Goal: Information Seeking & Learning: Check status

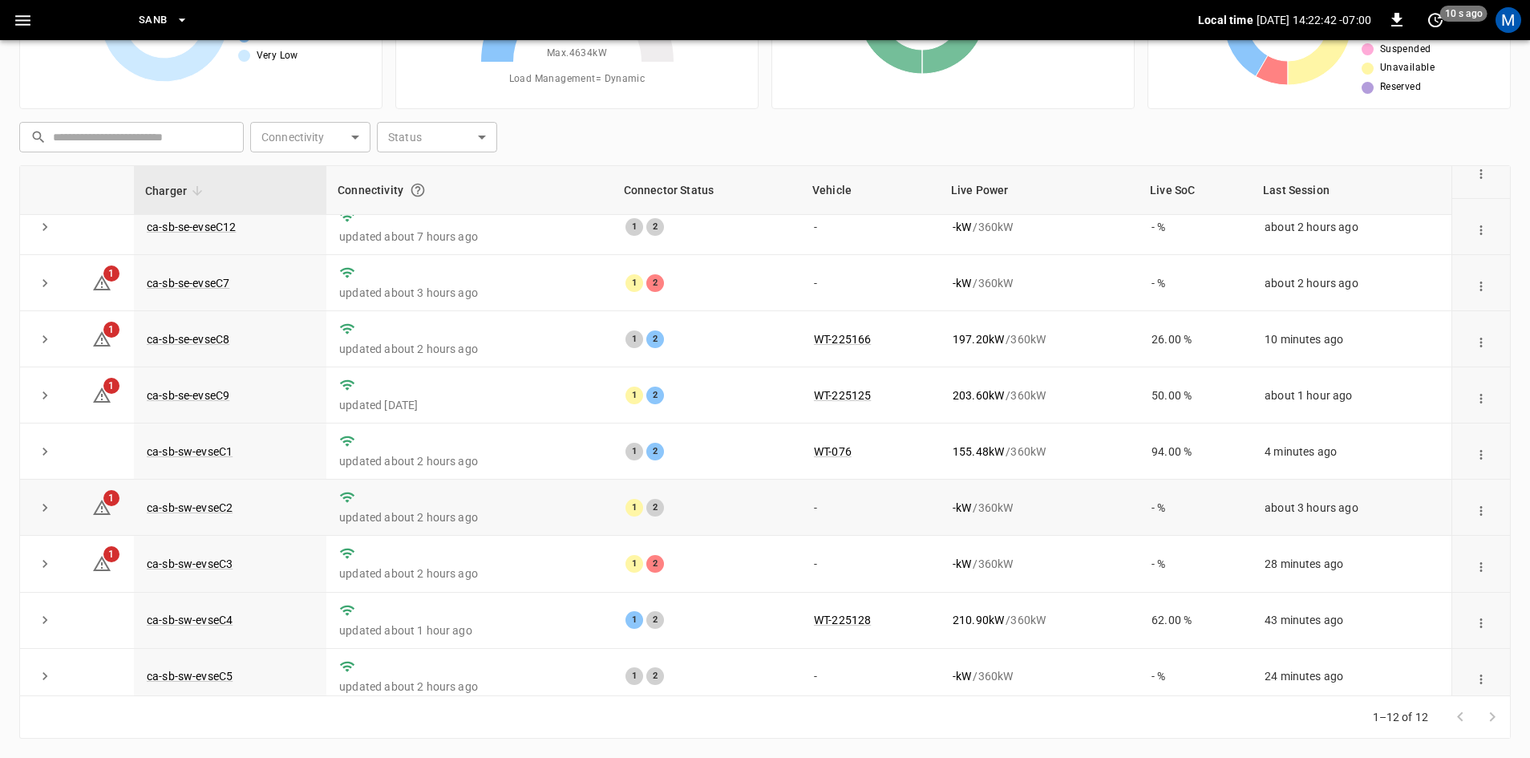
scroll to position [203, 0]
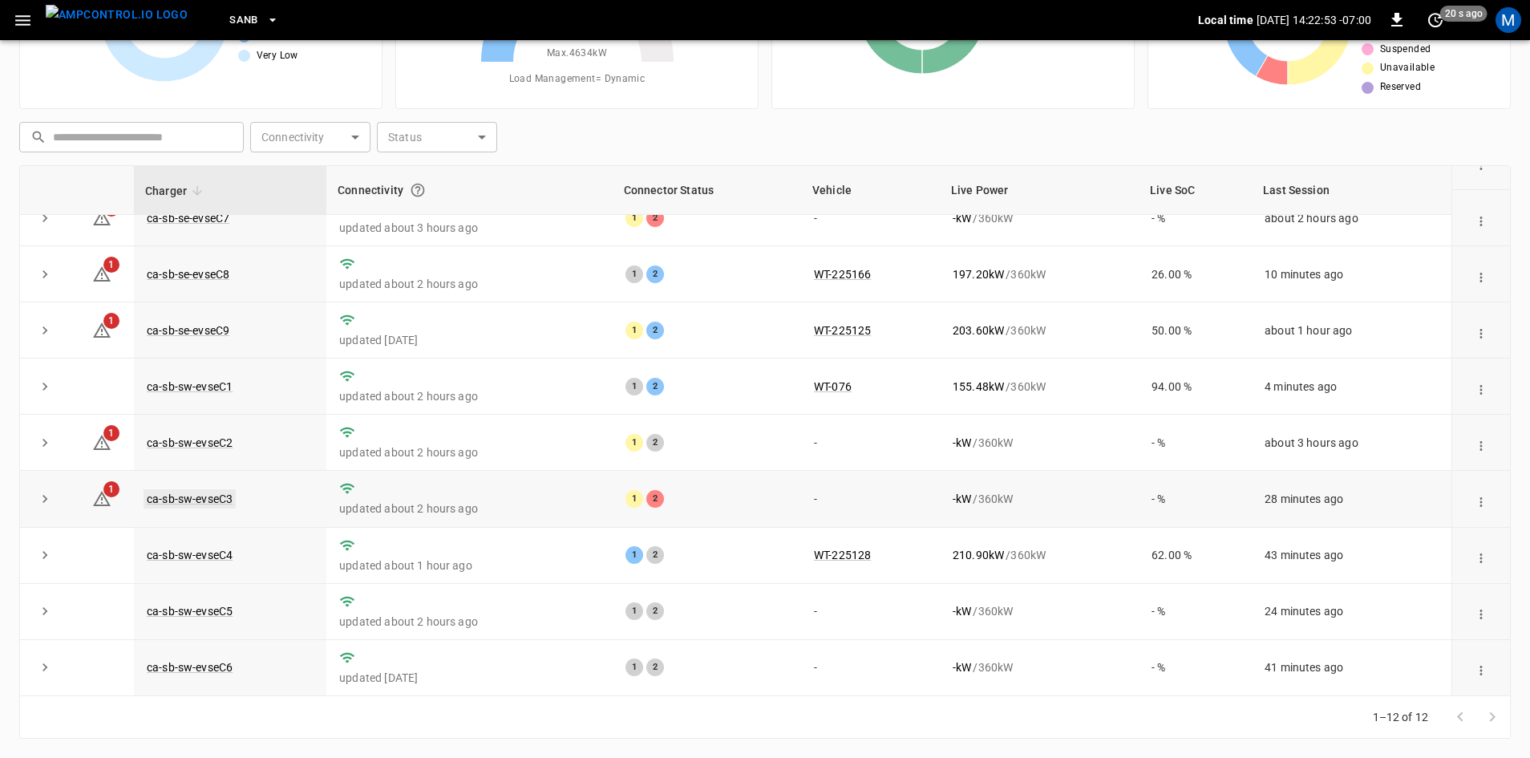
click at [217, 498] on link "ca-sb-sw-evseC3" at bounding box center [190, 498] width 92 height 19
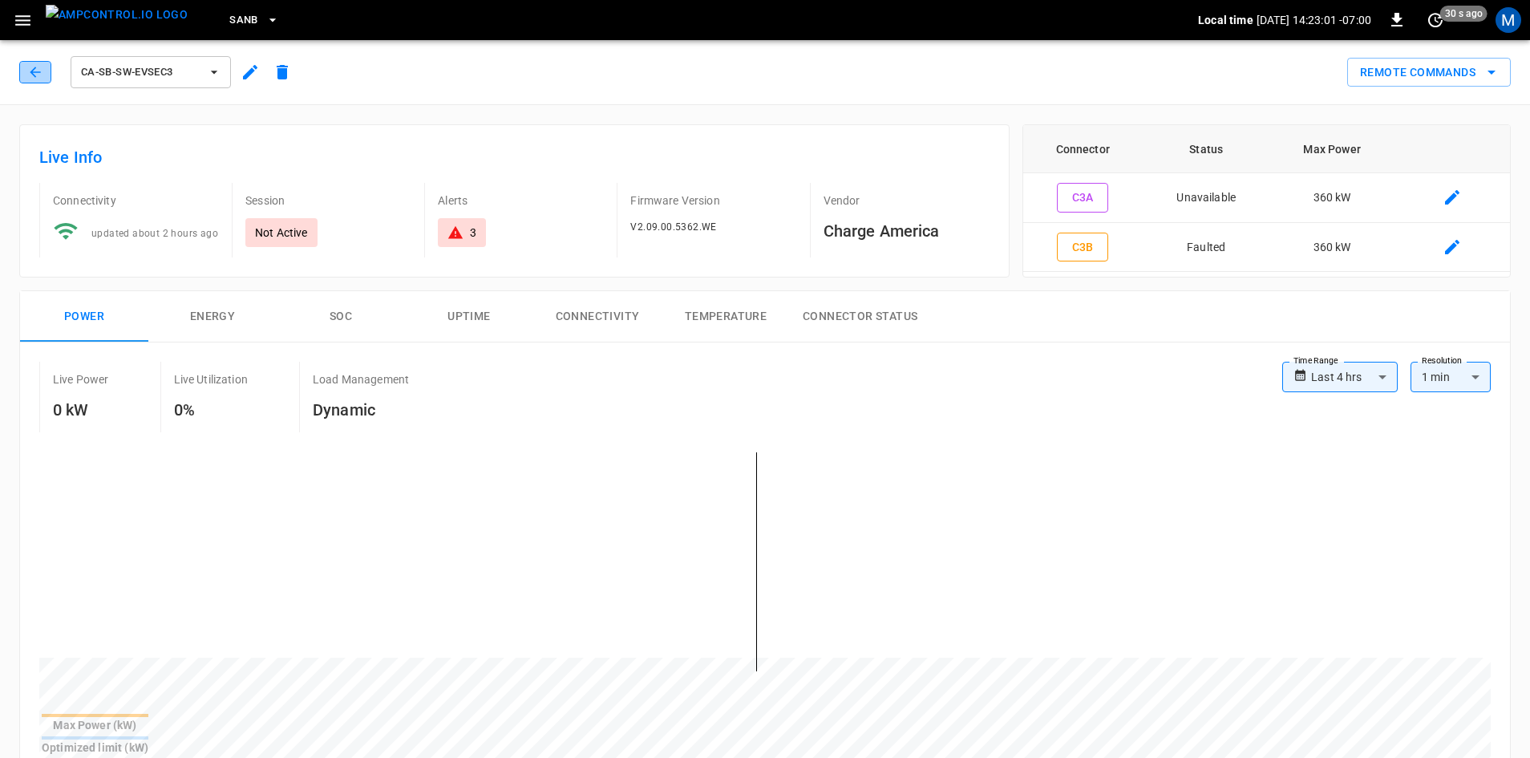
click at [30, 71] on icon "button" at bounding box center [35, 72] width 16 height 16
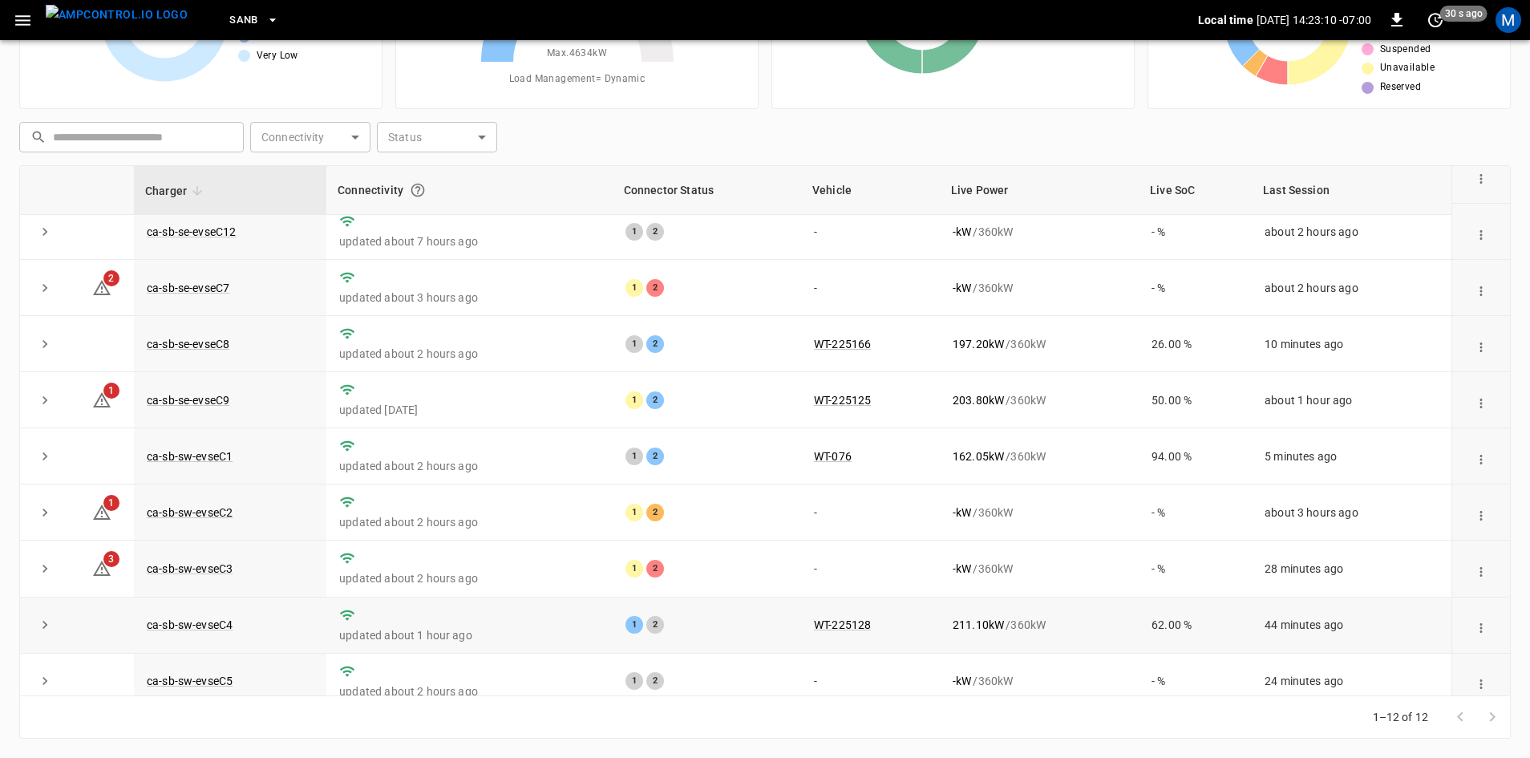
scroll to position [203, 0]
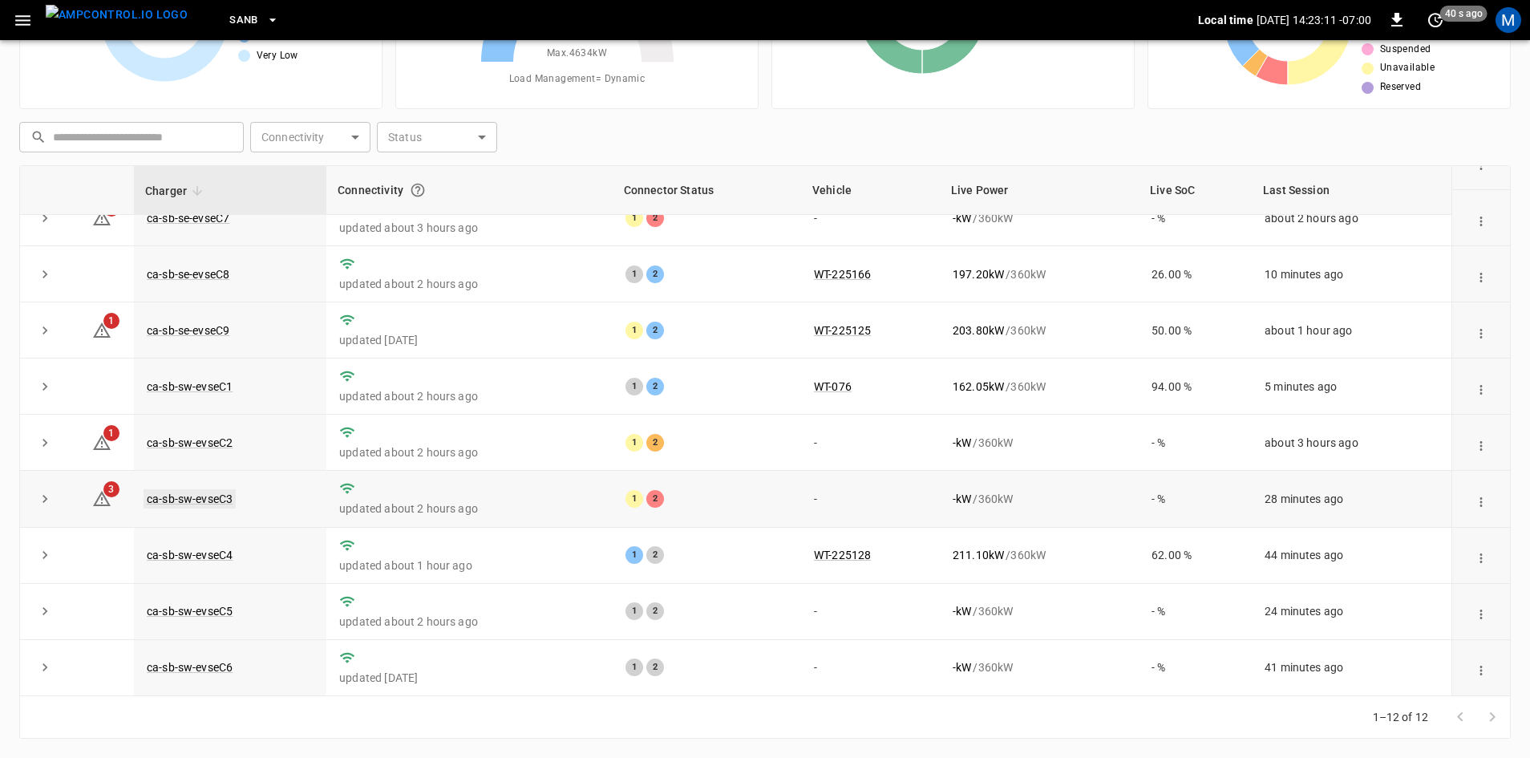
click at [213, 494] on link "ca-sb-sw-evseC3" at bounding box center [190, 498] width 92 height 19
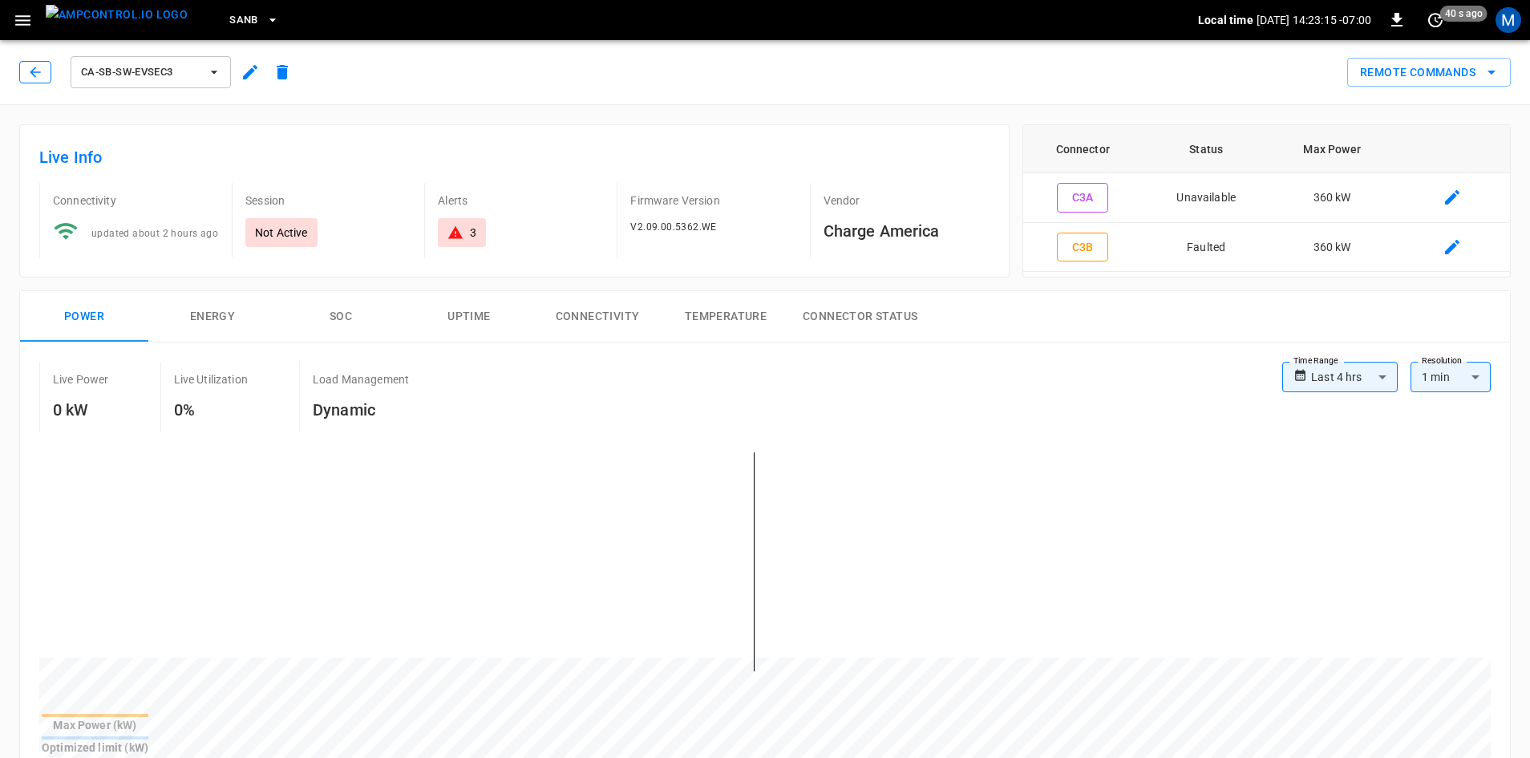
click at [30, 71] on icon "button" at bounding box center [35, 72] width 16 height 16
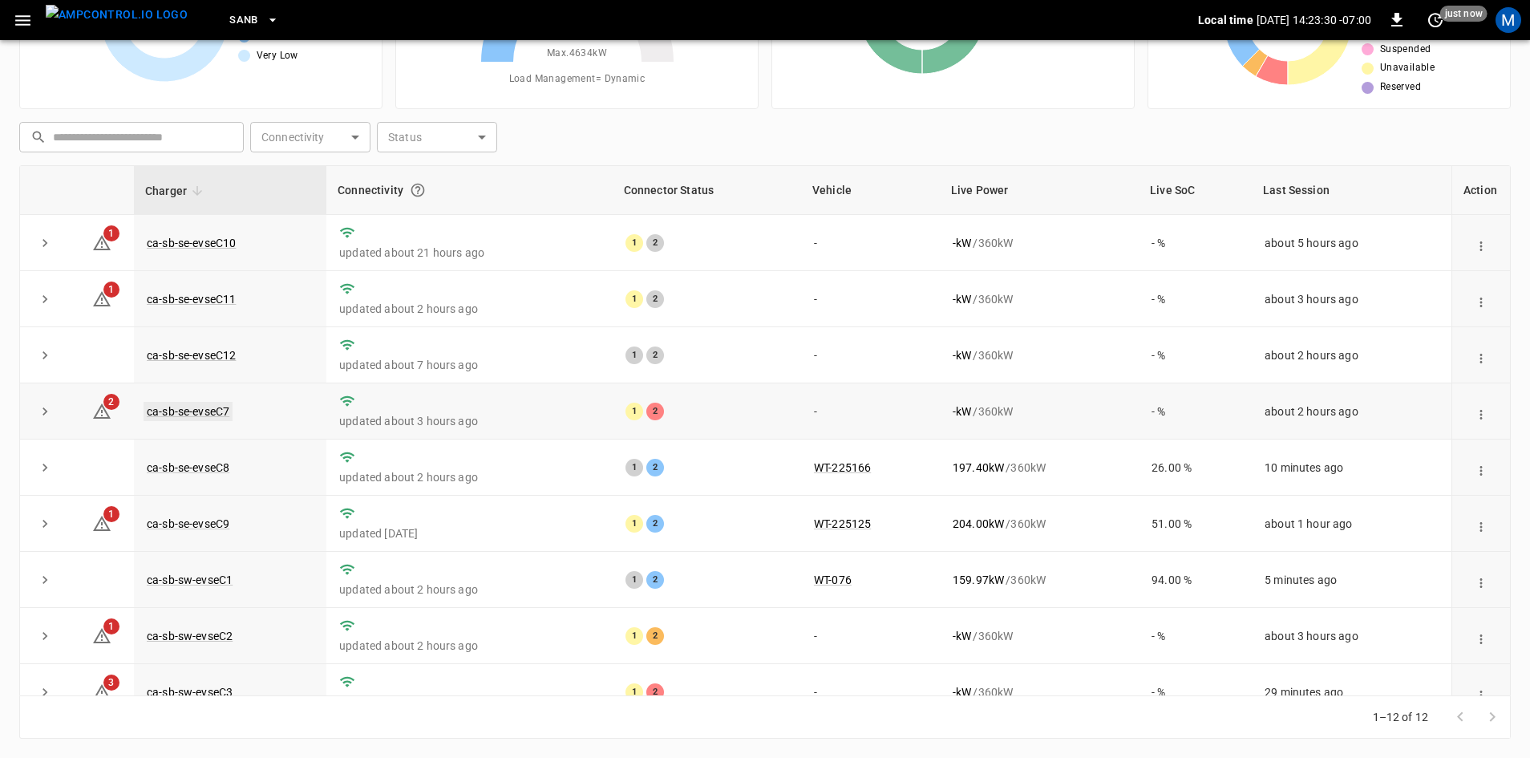
click at [225, 418] on link "ca-sb-se-evseC7" at bounding box center [188, 411] width 89 height 19
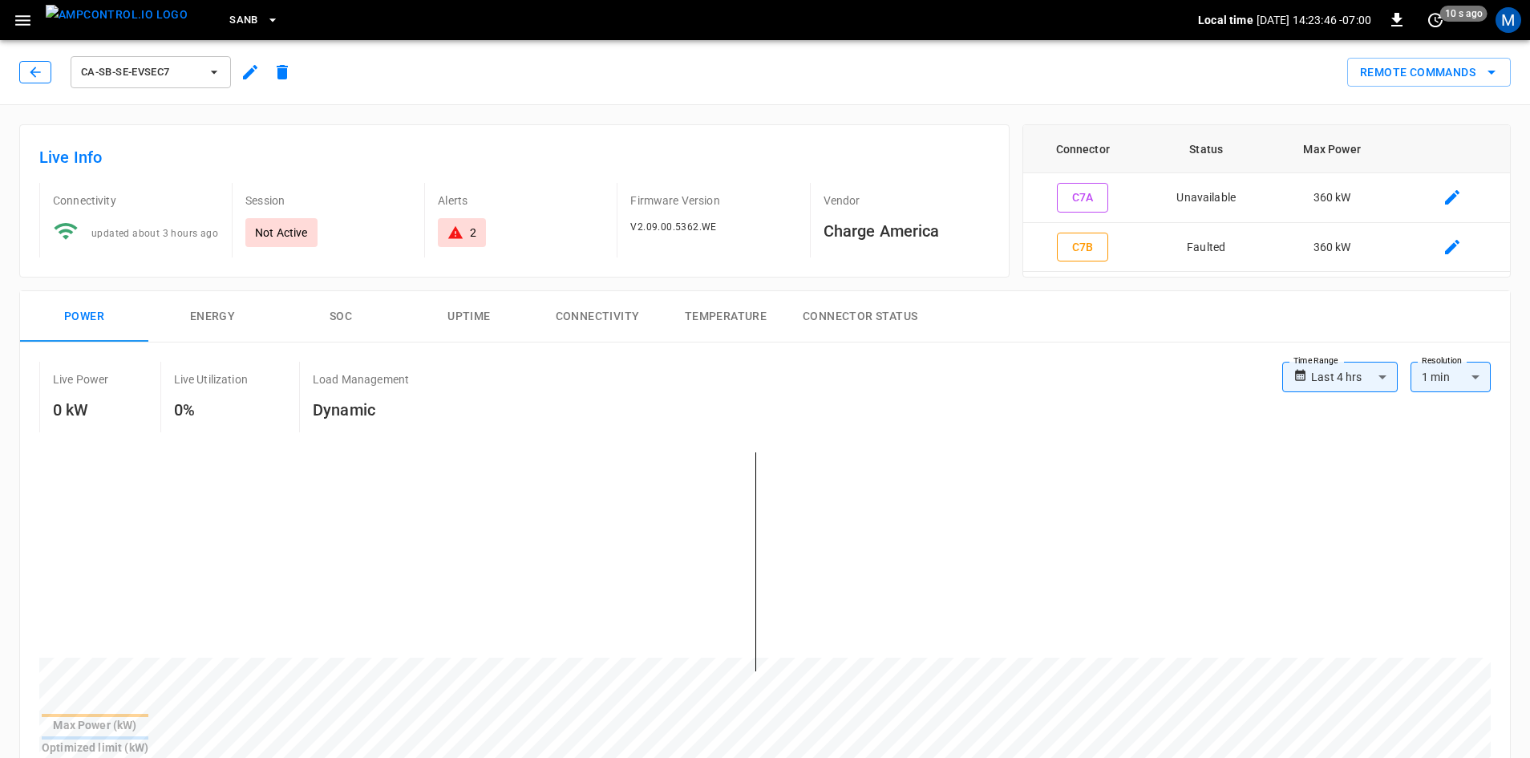
click at [44, 72] on button "button" at bounding box center [35, 72] width 32 height 22
